Goal: Find specific page/section: Find specific page/section

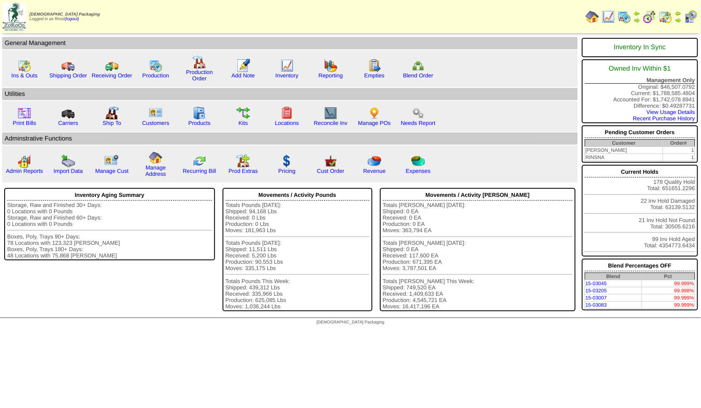
click at [622, 17] on img at bounding box center [624, 16] width 13 height 13
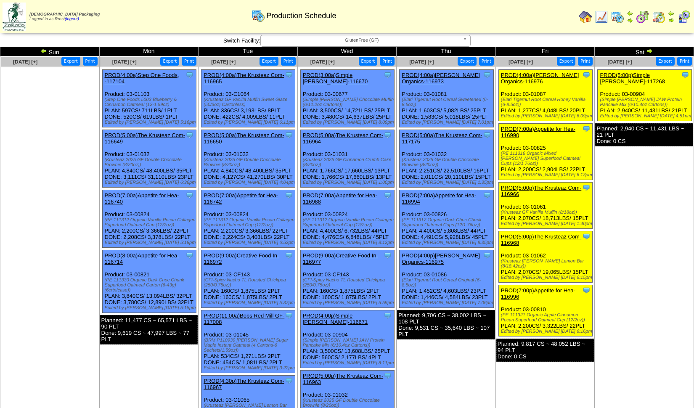
click at [334, 39] on span "GlutenFree (GF)" at bounding box center [361, 40] width 195 height 10
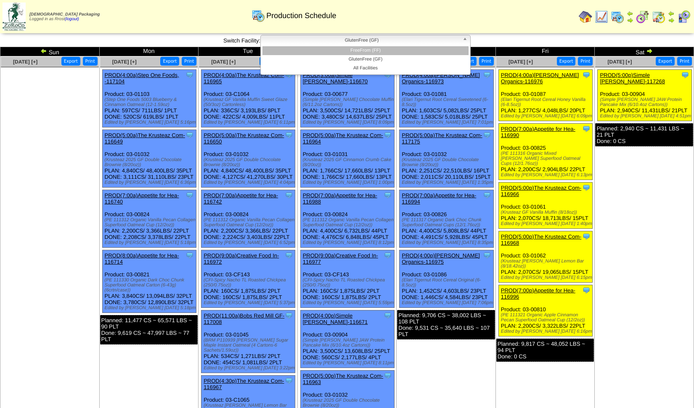
click at [336, 50] on li "FreeFrom (FF)" at bounding box center [366, 50] width 206 height 9
